Goal: Task Accomplishment & Management: Manage account settings

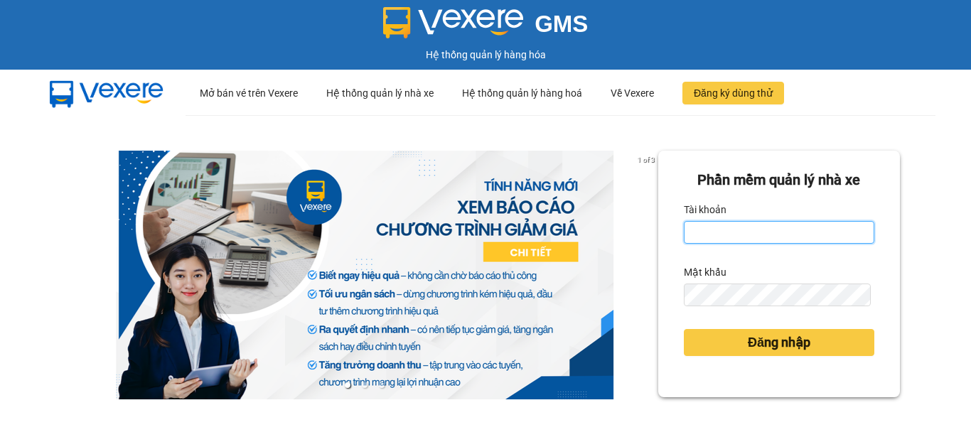
click at [744, 237] on input "Tài khoản" at bounding box center [779, 232] width 191 height 23
type input "phuongbc.phucxuyen"
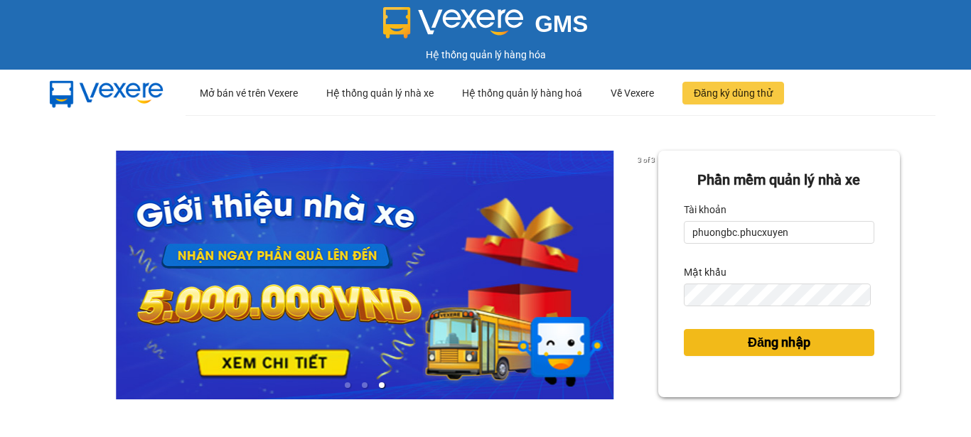
click at [758, 344] on span "Đăng nhập" at bounding box center [779, 343] width 63 height 20
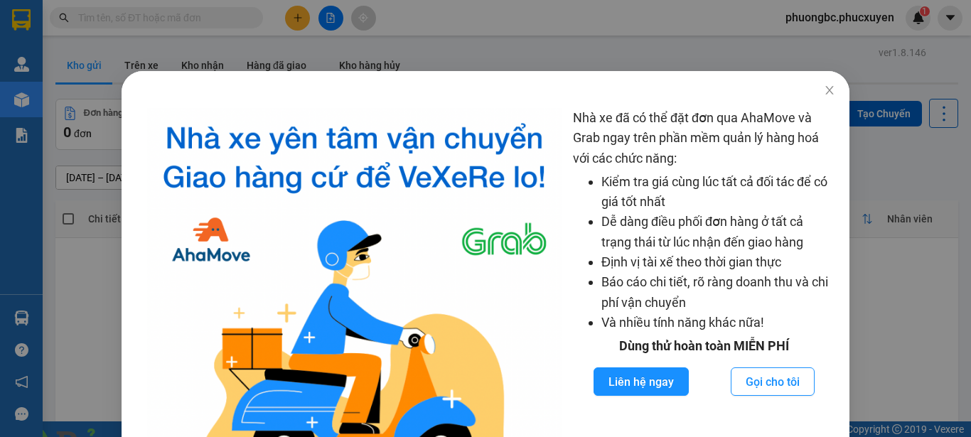
click at [824, 90] on icon "close" at bounding box center [829, 90] width 11 height 11
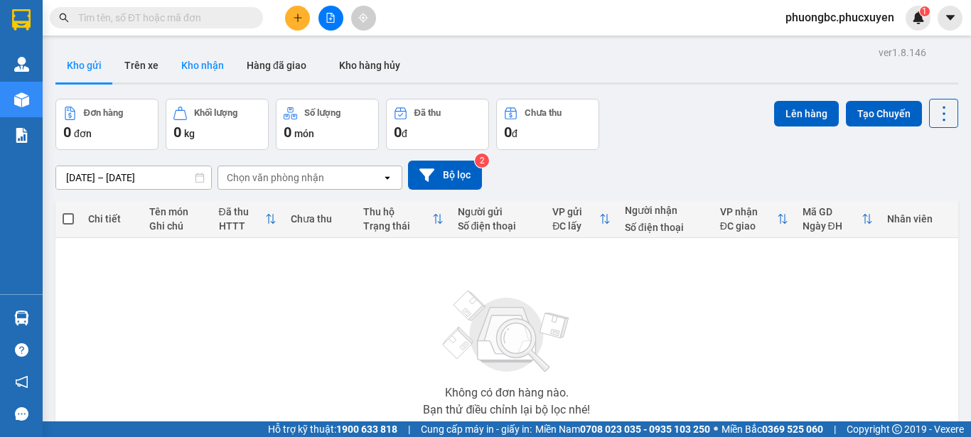
click at [202, 65] on button "Kho nhận" at bounding box center [202, 65] width 65 height 34
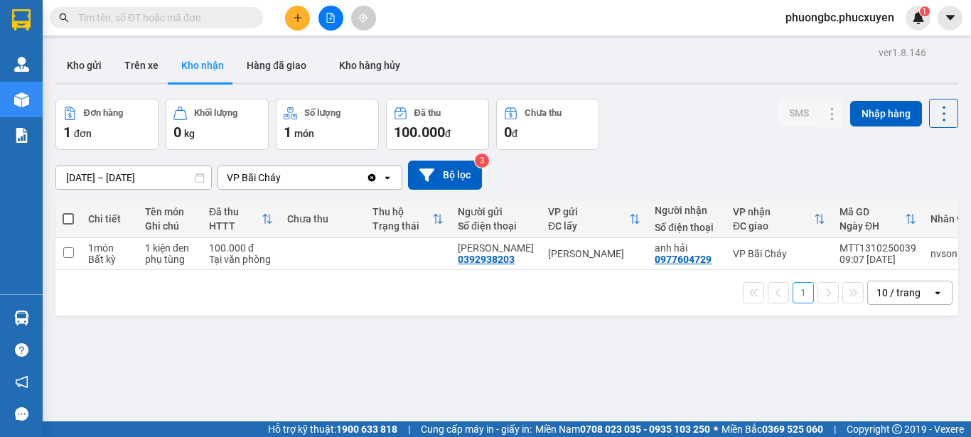
click at [647, 118] on div "Đơn hàng 1 đơn [PERSON_NAME] 0 kg Số [PERSON_NAME] 1 món Đã thu 100.000 [PERSON…" at bounding box center [506, 124] width 903 height 51
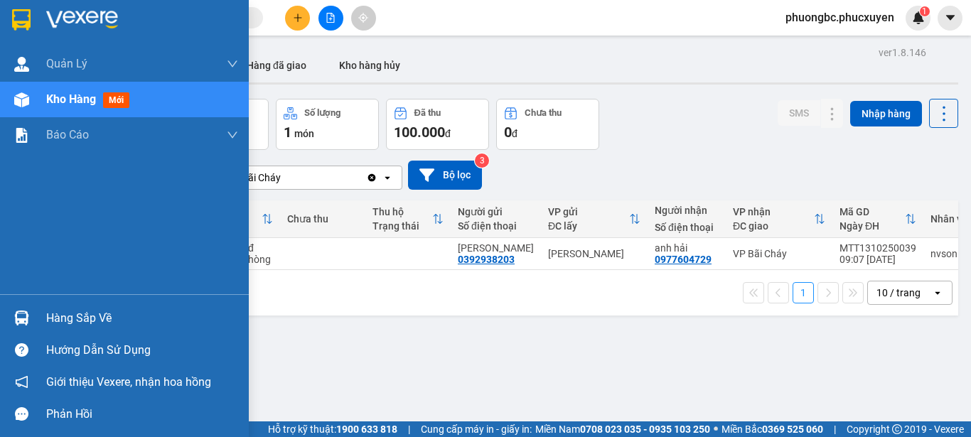
click at [80, 316] on div "Hàng sắp về" at bounding box center [142, 318] width 192 height 21
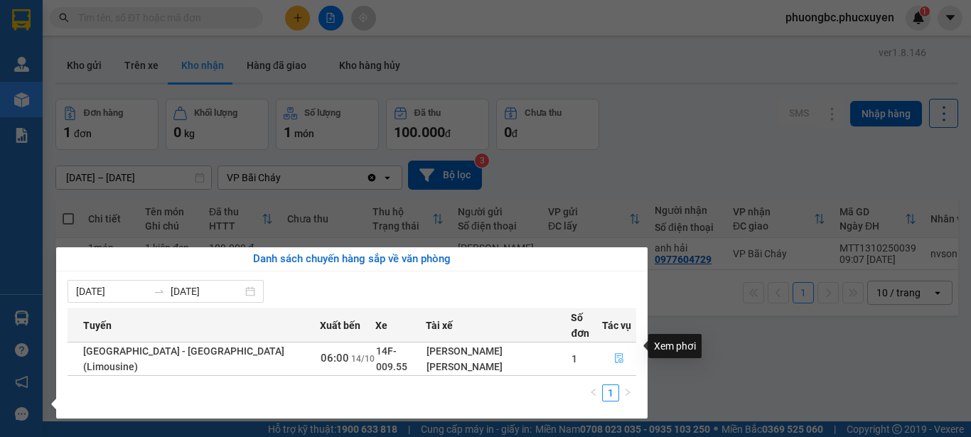
click at [615, 354] on icon "file-done" at bounding box center [619, 359] width 9 height 10
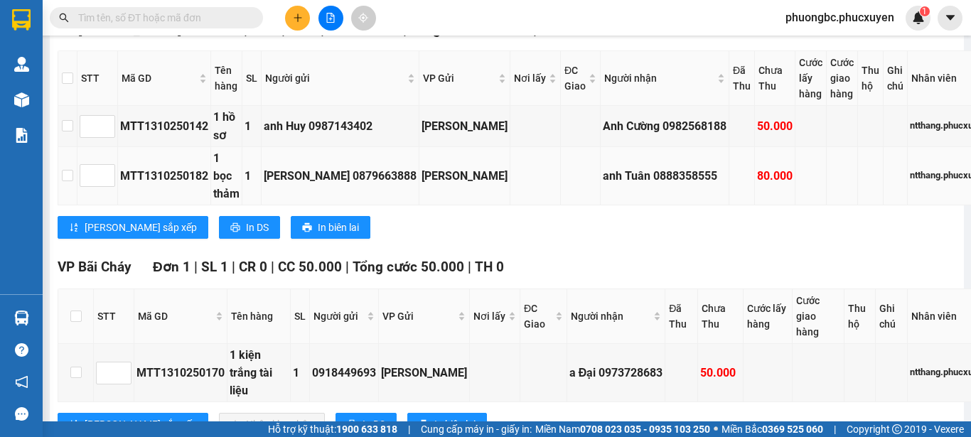
scroll to position [427, 0]
